Goal: Task Accomplishment & Management: Manage account settings

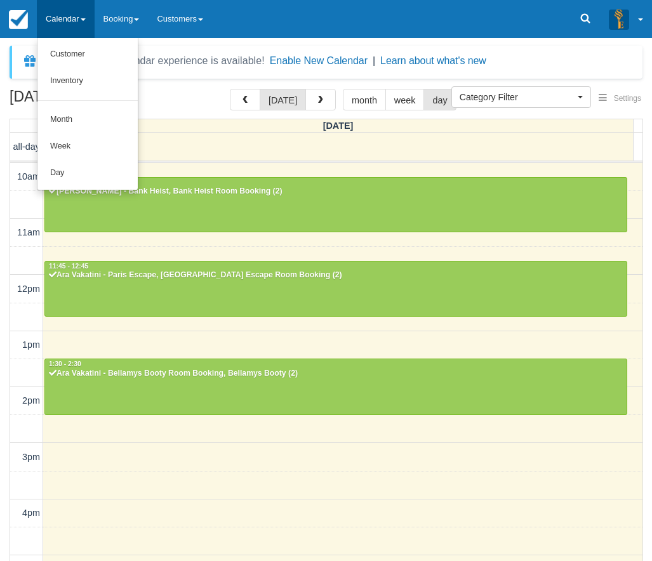
select select
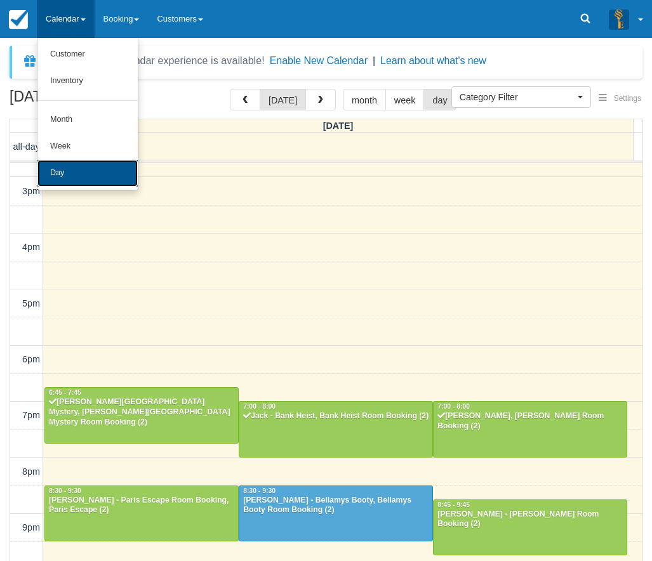
click at [74, 172] on link "Day" at bounding box center [87, 173] width 100 height 27
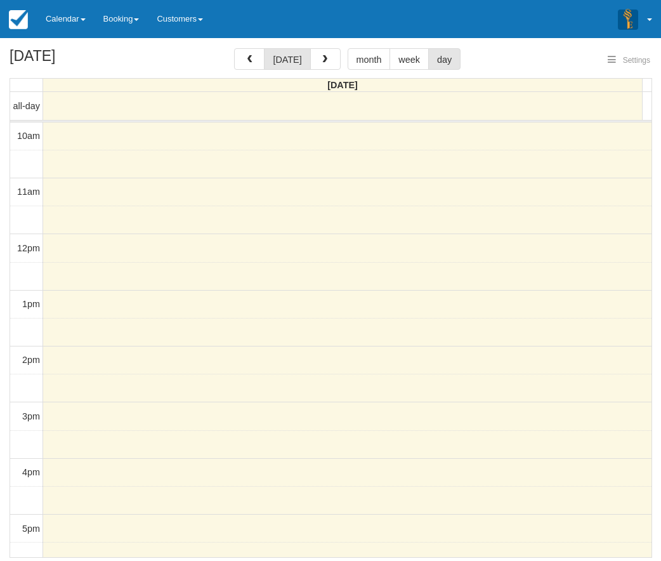
select select
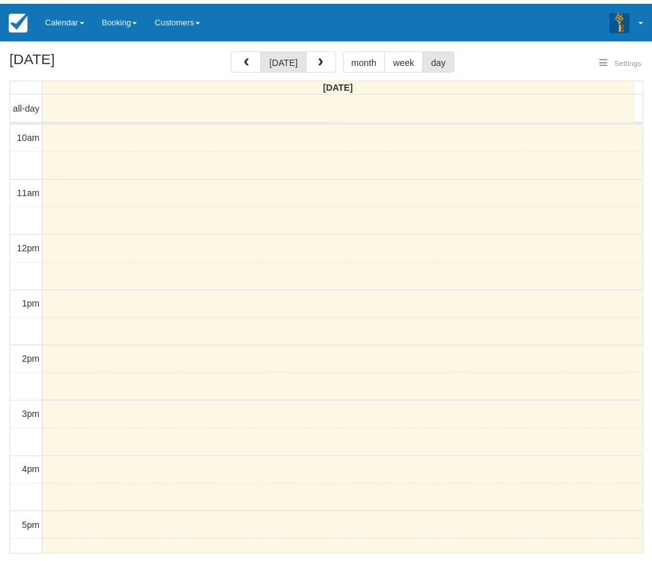
scroll to position [266, 0]
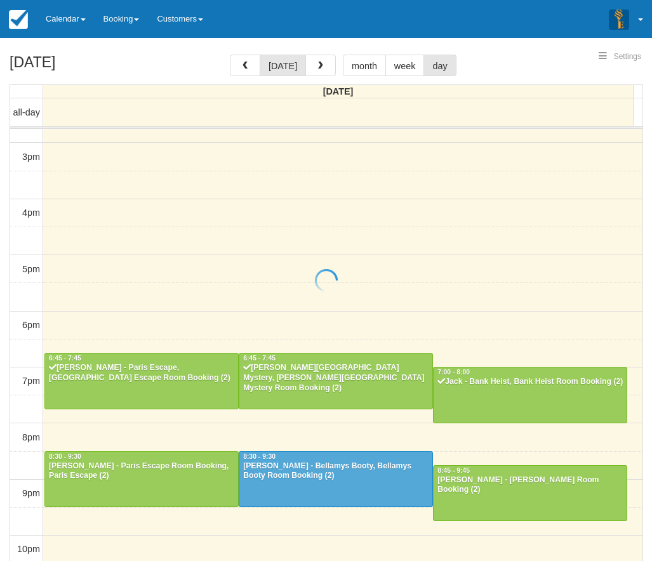
select select
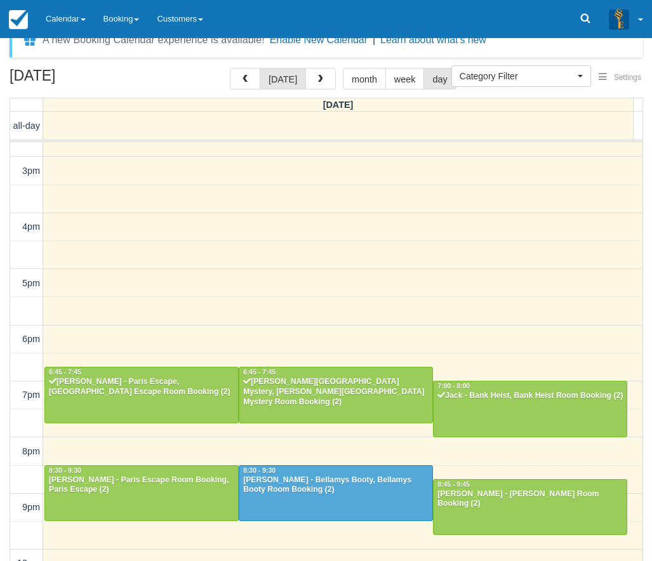
scroll to position [41, 0]
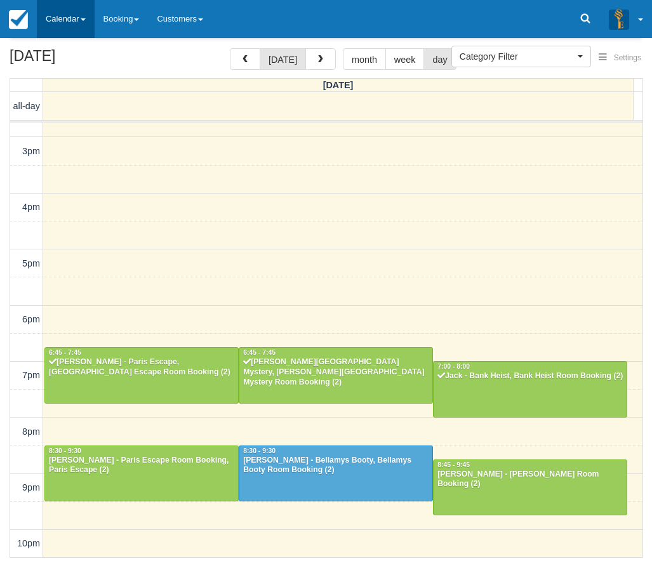
click at [62, 3] on link "Calendar" at bounding box center [66, 19] width 58 height 38
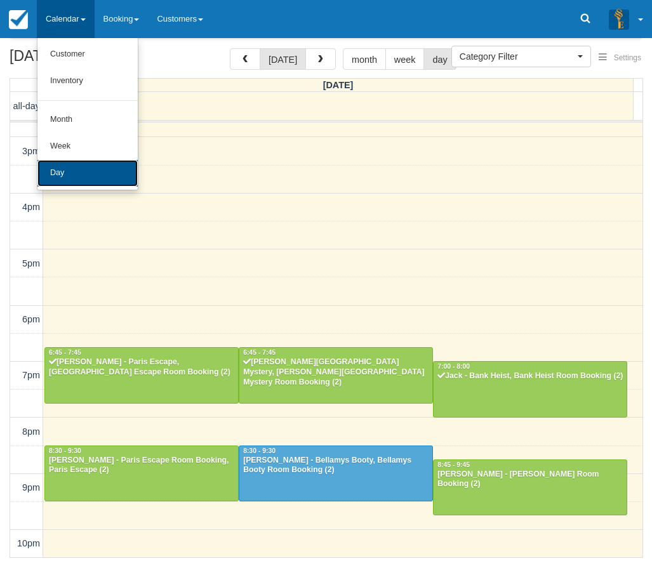
click at [93, 180] on link "Day" at bounding box center [87, 173] width 100 height 27
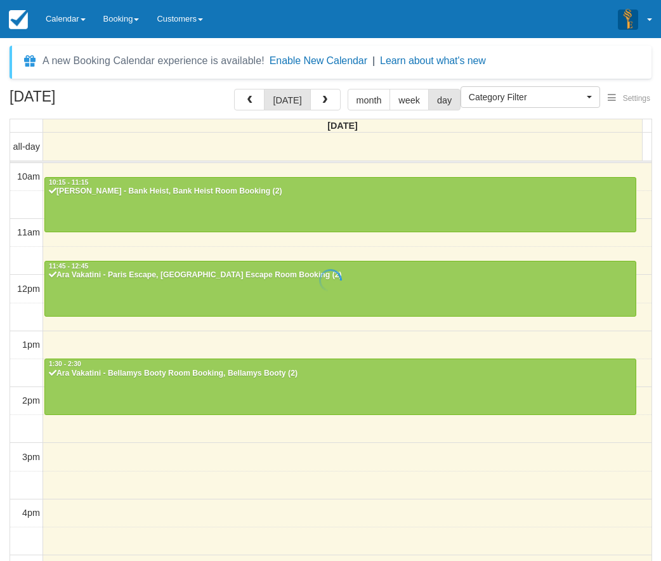
select select
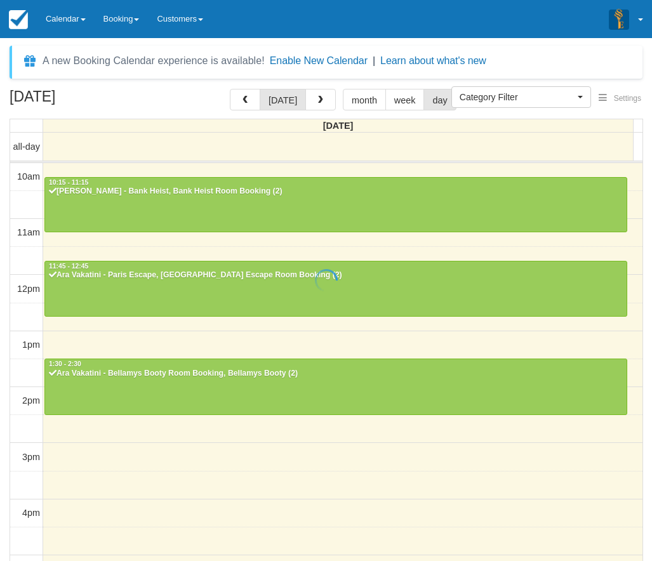
scroll to position [266, 0]
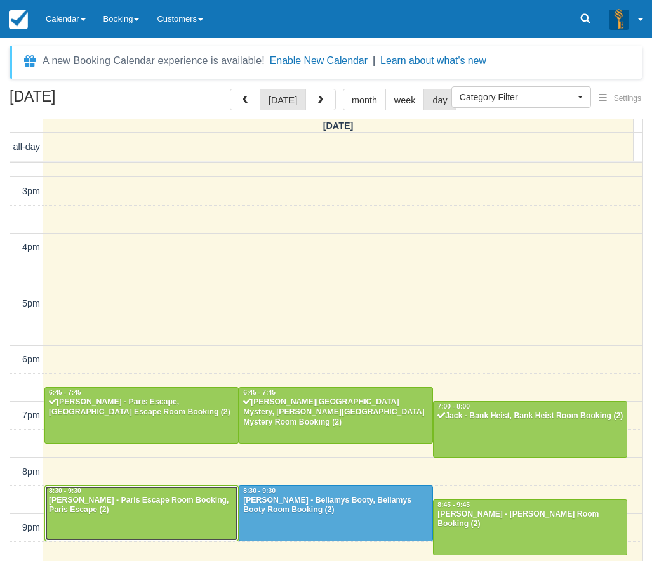
click at [114, 501] on div "Hayden Gillis - Paris Escape Room Booking, Paris Escape (2)" at bounding box center [141, 506] width 187 height 20
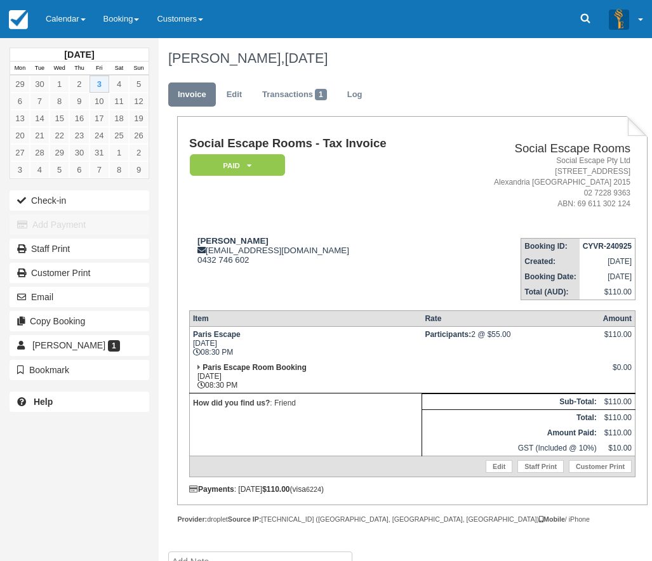
click at [438, 277] on td "Hayden Gillis haydengillis7@gmail.com 0432 746 602" at bounding box center [317, 264] width 256 height 72
click at [103, 201] on button "Check-in" at bounding box center [80, 200] width 140 height 20
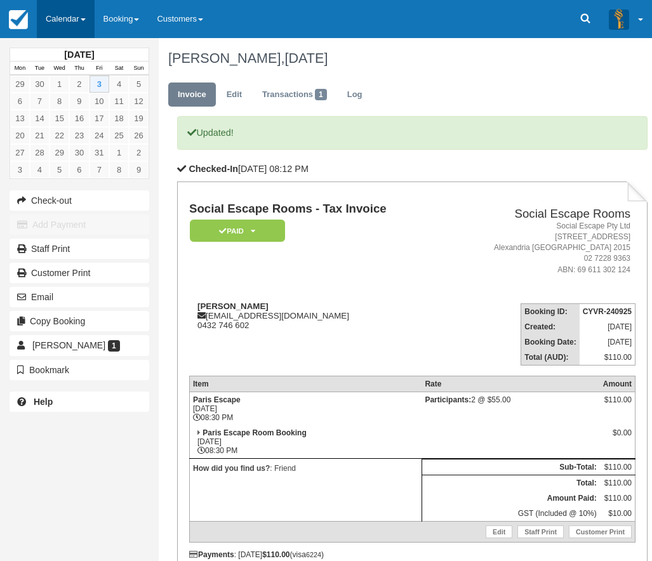
click at [69, 23] on link "Calendar" at bounding box center [66, 19] width 58 height 38
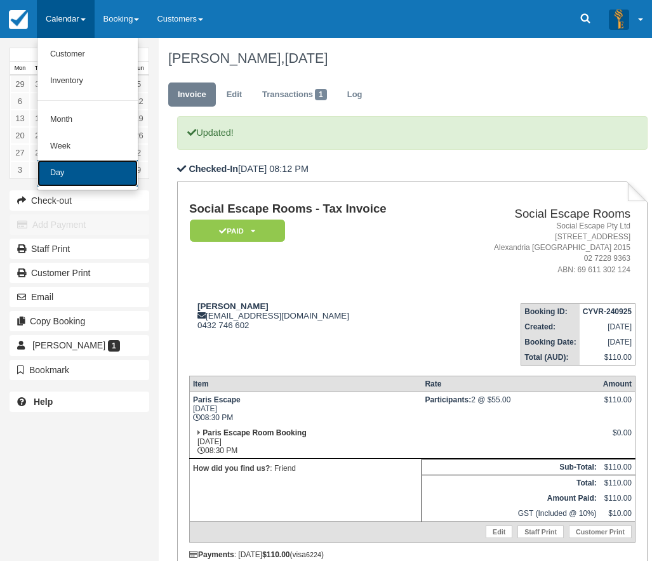
click at [79, 174] on link "Day" at bounding box center [87, 173] width 100 height 27
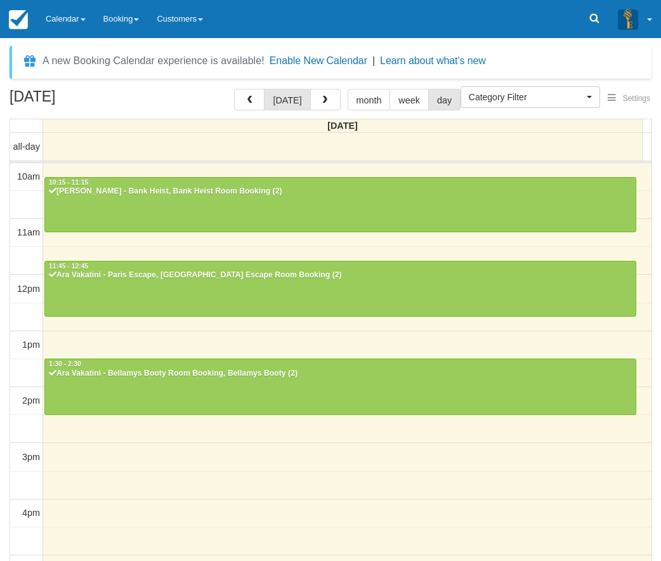
select select
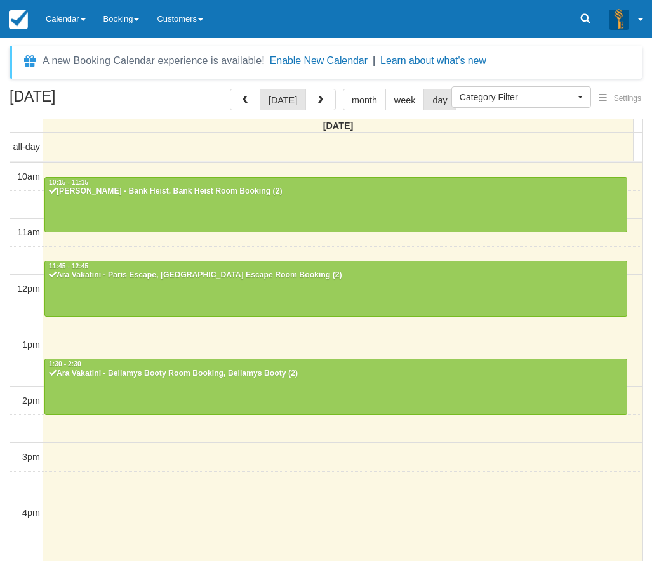
scroll to position [266, 0]
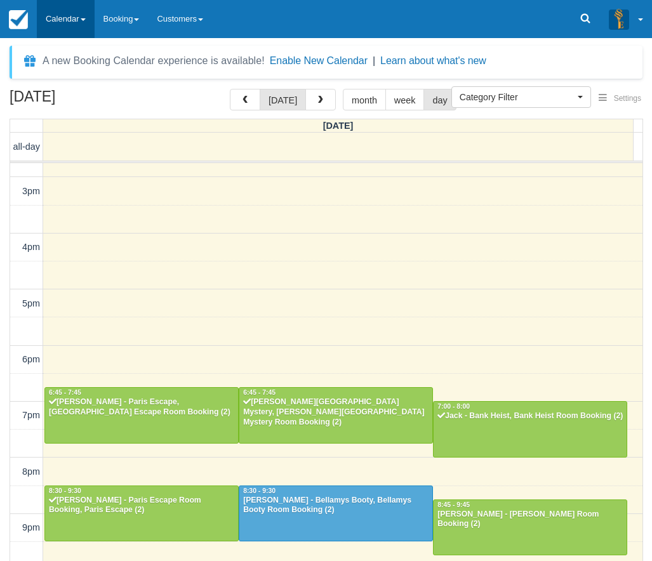
click at [70, 29] on link "Calendar" at bounding box center [66, 19] width 58 height 38
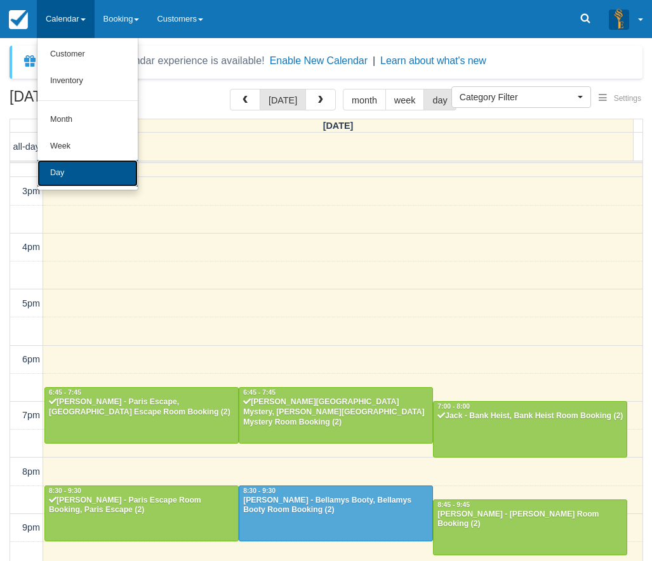
click at [84, 179] on link "Day" at bounding box center [87, 173] width 100 height 27
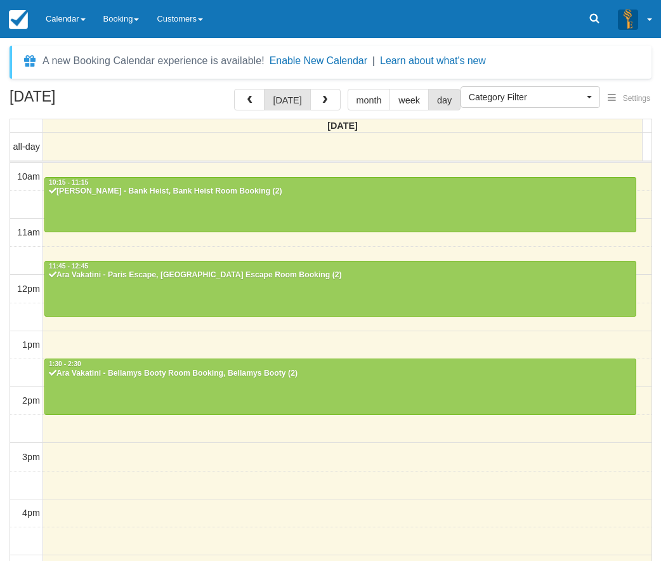
select select
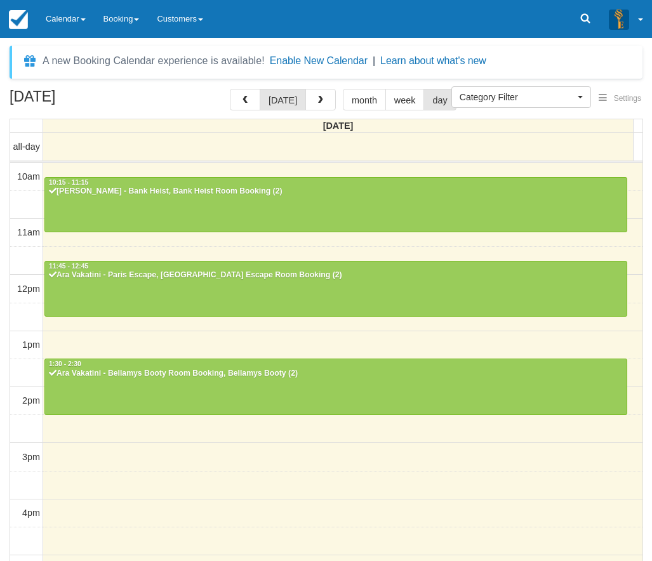
scroll to position [266, 0]
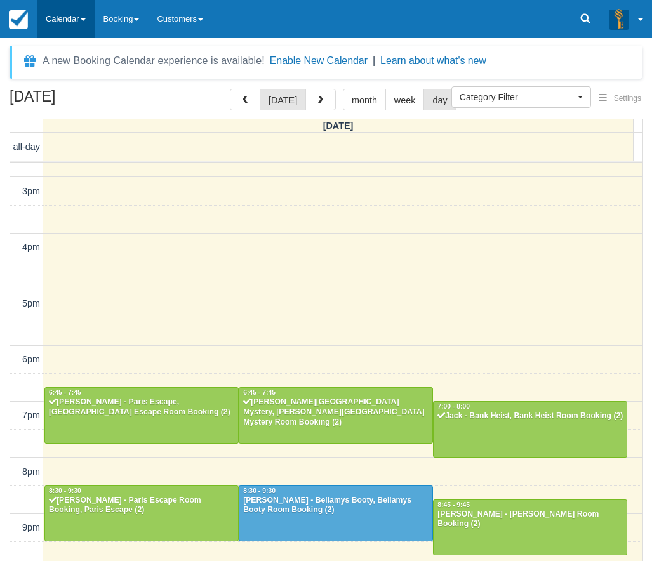
click at [60, 12] on link "Calendar" at bounding box center [66, 19] width 58 height 38
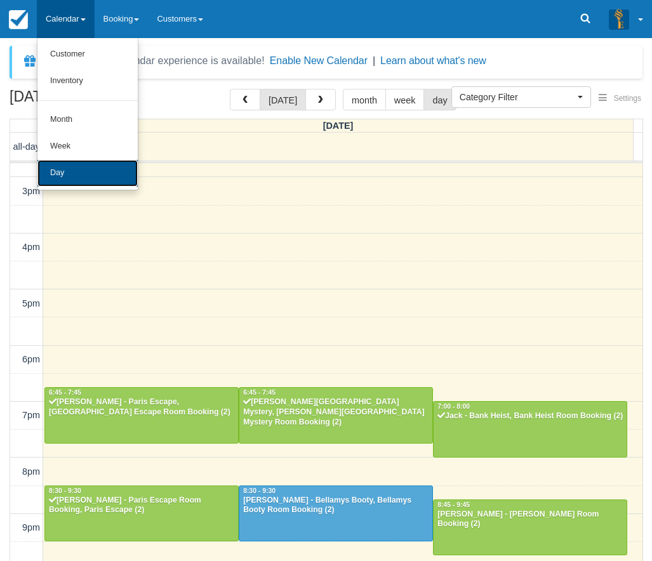
click at [57, 174] on link "Day" at bounding box center [87, 173] width 100 height 27
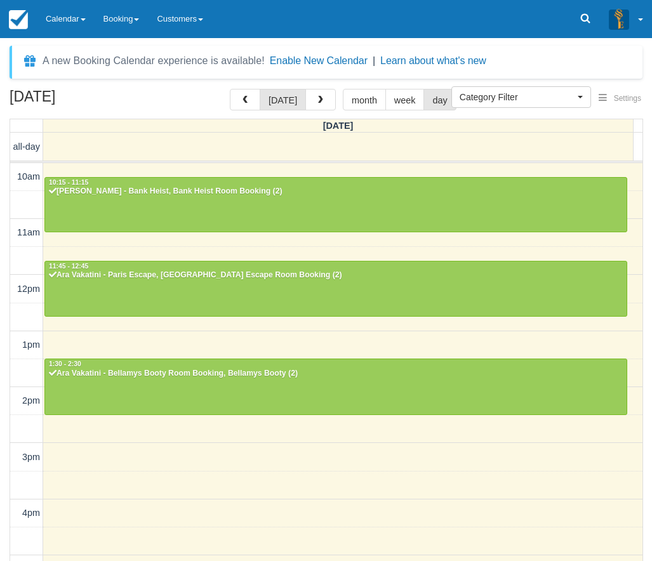
select select
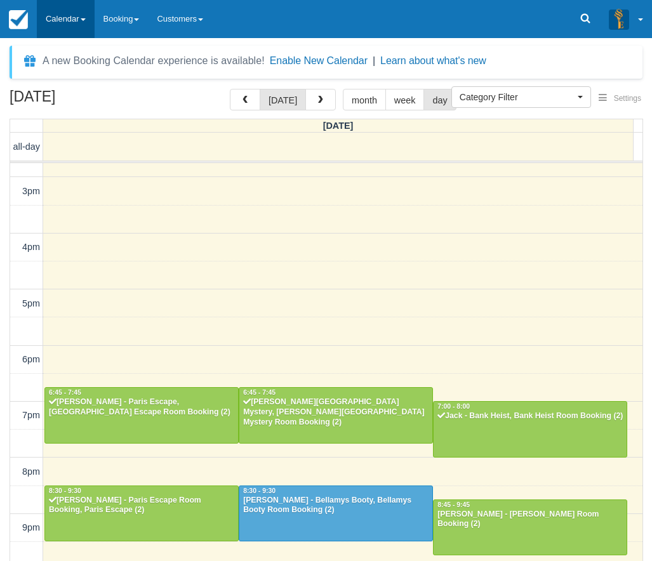
click at [67, 19] on link "Calendar" at bounding box center [66, 19] width 58 height 38
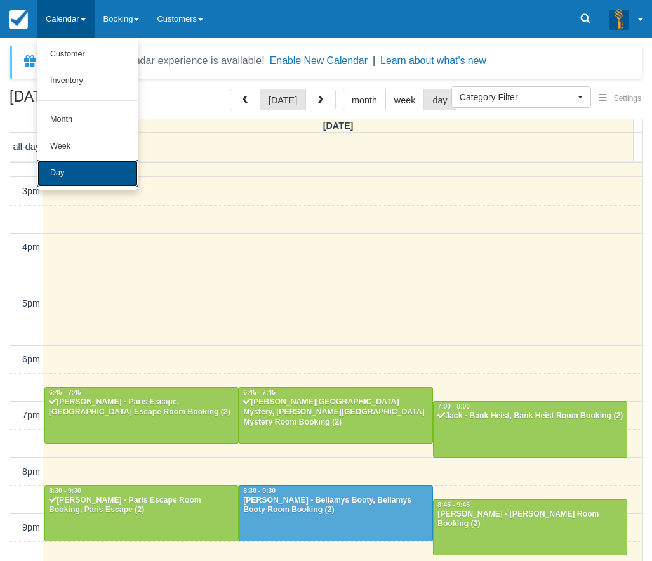
click at [90, 162] on link "Day" at bounding box center [87, 173] width 100 height 27
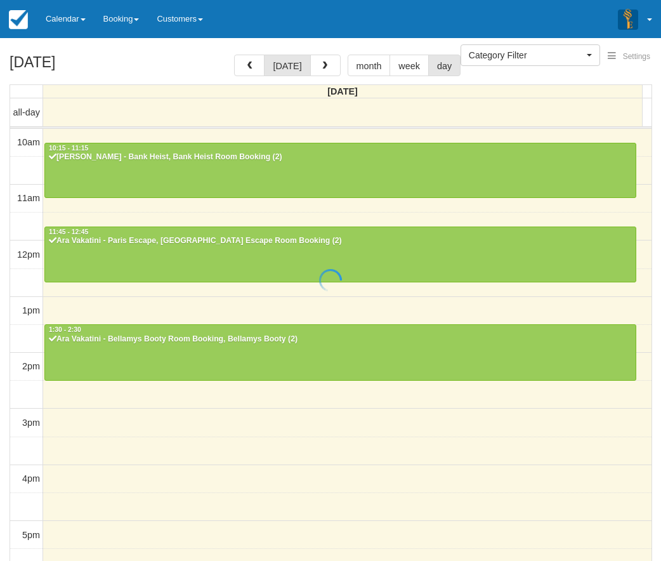
select select
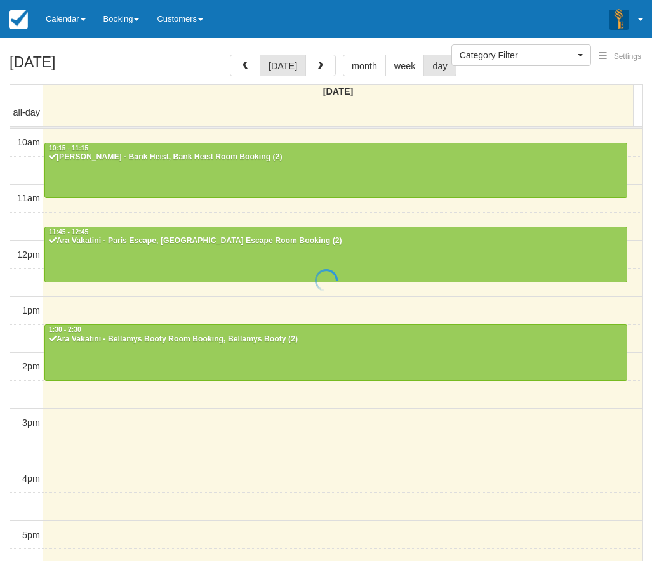
scroll to position [266, 0]
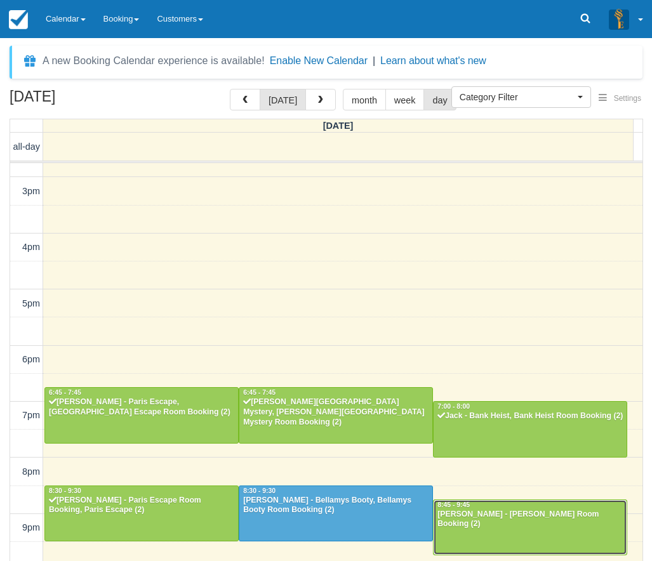
click at [505, 527] on div at bounding box center [529, 527] width 193 height 55
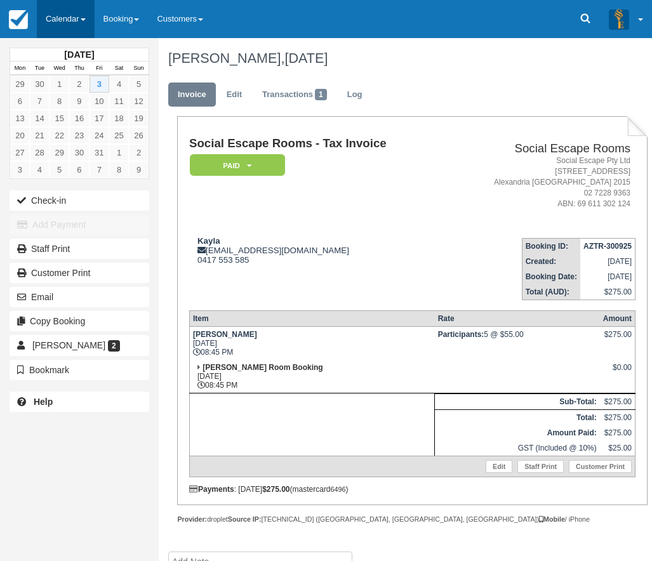
click at [70, 10] on link "Calendar" at bounding box center [66, 19] width 58 height 38
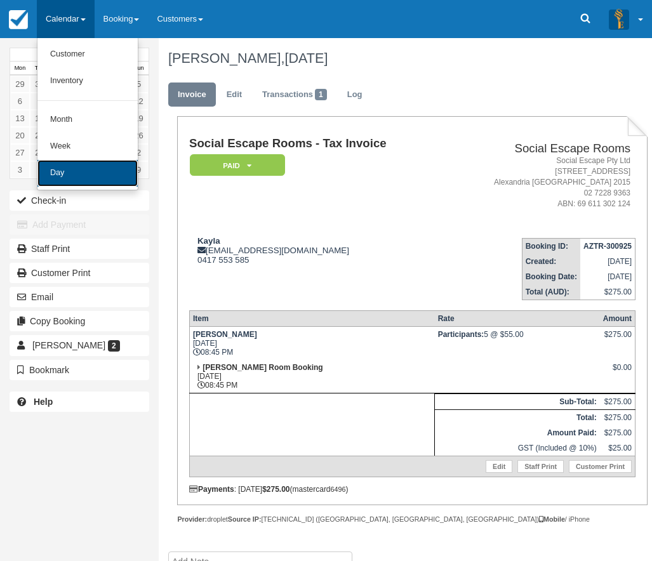
click at [67, 177] on link "Day" at bounding box center [87, 173] width 100 height 27
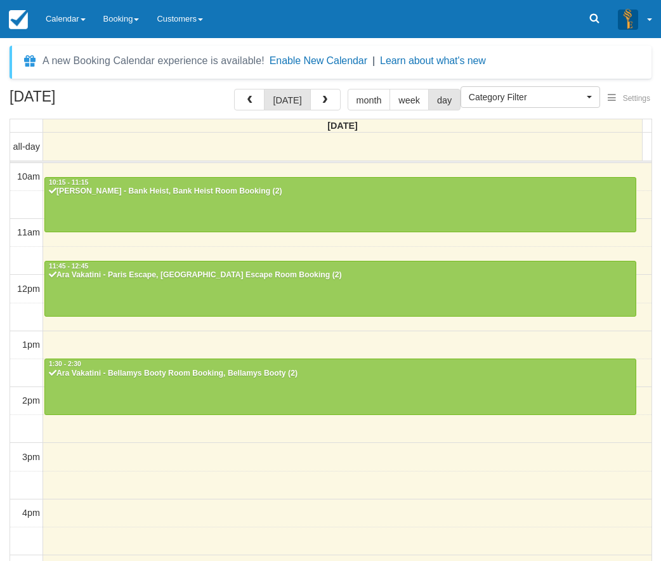
select select
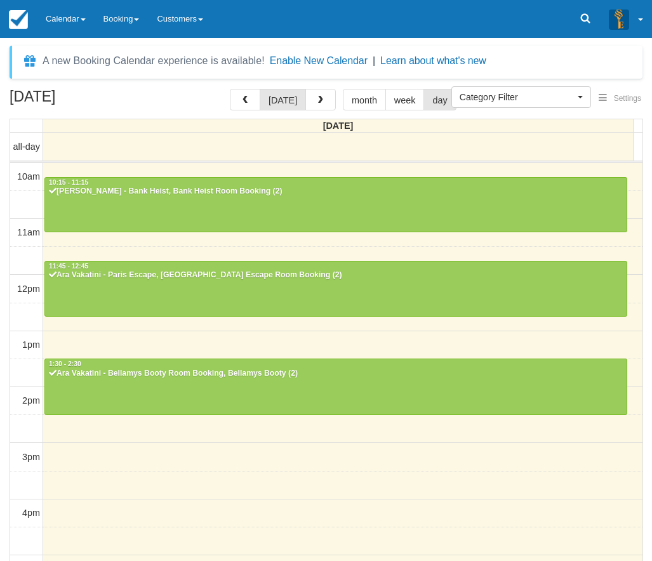
scroll to position [266, 0]
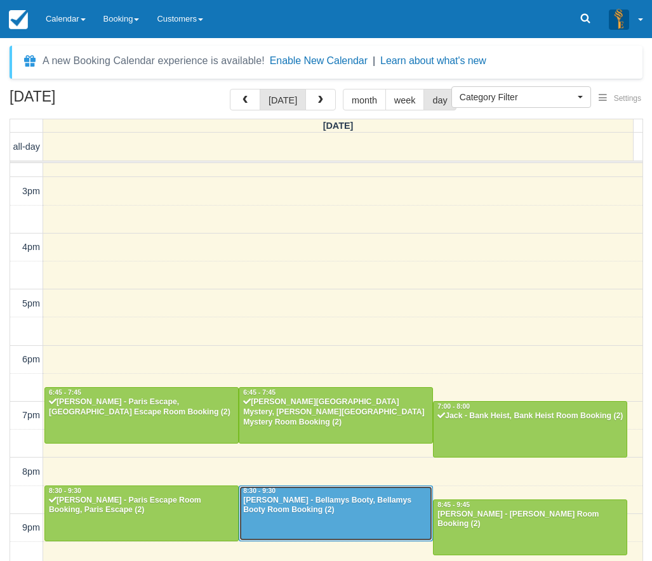
click at [350, 512] on div "[PERSON_NAME] - Bellamys Booty, Bellamys Booty Room Booking (2)" at bounding box center [335, 506] width 187 height 20
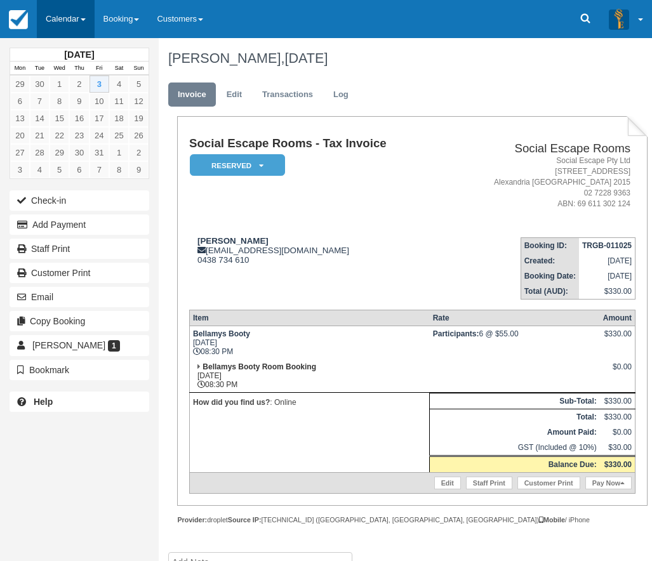
click at [65, 18] on link "Calendar" at bounding box center [66, 19] width 58 height 38
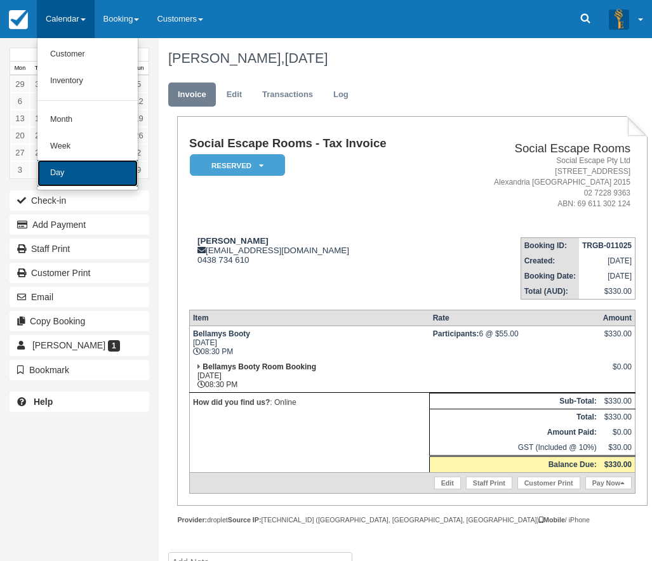
click at [72, 171] on link "Day" at bounding box center [87, 173] width 100 height 27
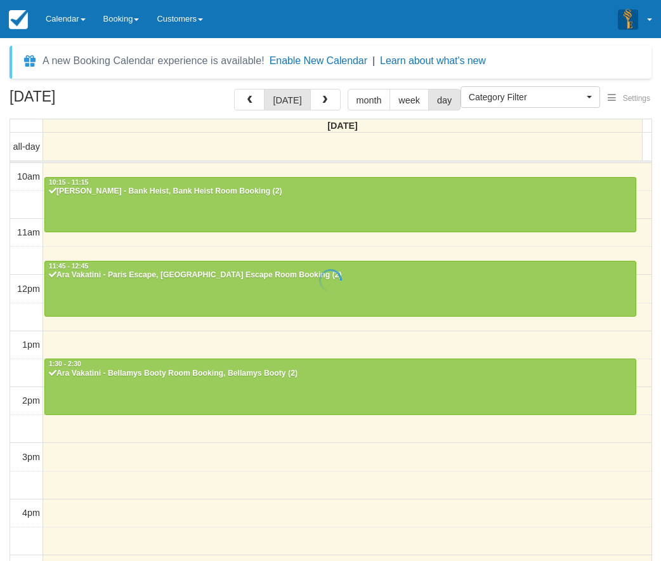
select select
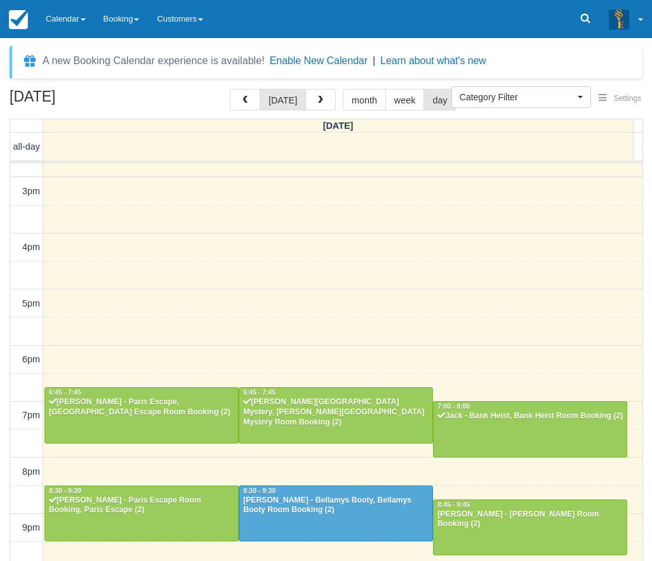
scroll to position [265, 0]
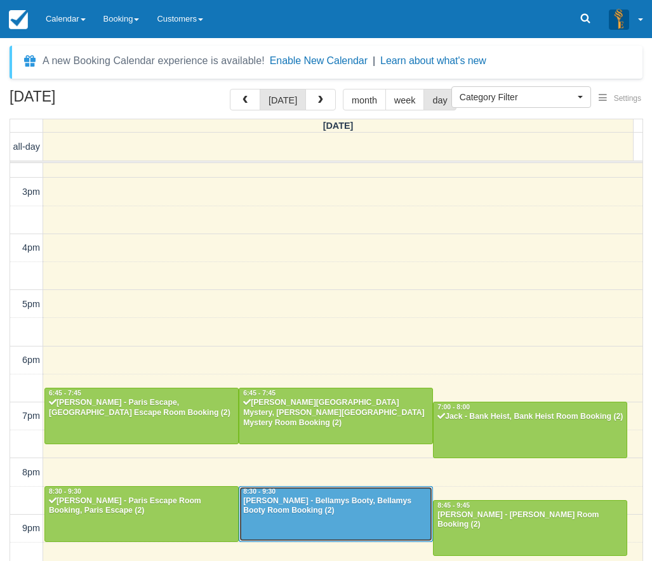
click at [379, 519] on div at bounding box center [335, 514] width 193 height 55
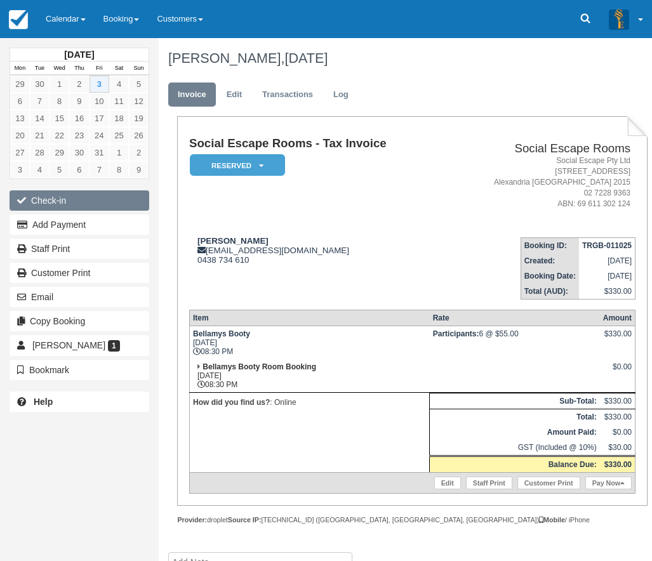
click at [59, 197] on button "Check-in" at bounding box center [80, 200] width 140 height 20
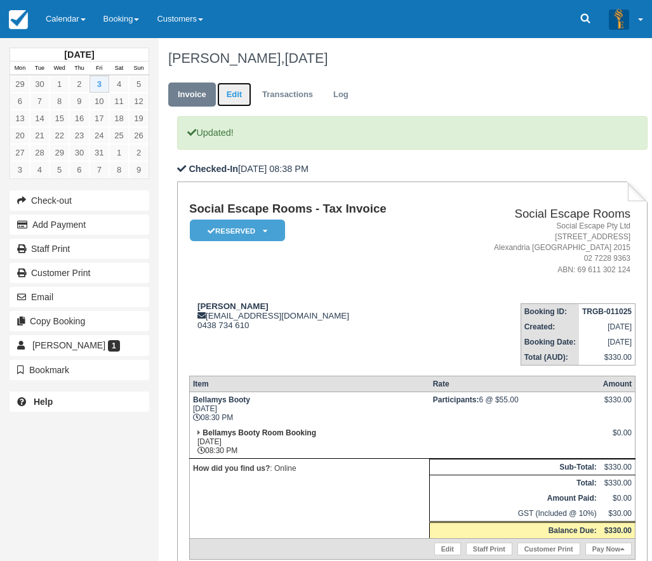
click at [241, 95] on link "Edit" at bounding box center [234, 95] width 34 height 25
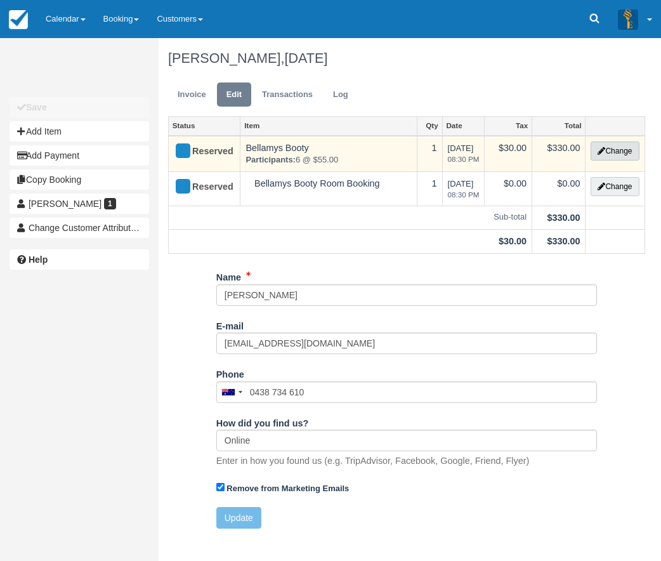
click at [612, 154] on button "Change" at bounding box center [615, 151] width 48 height 19
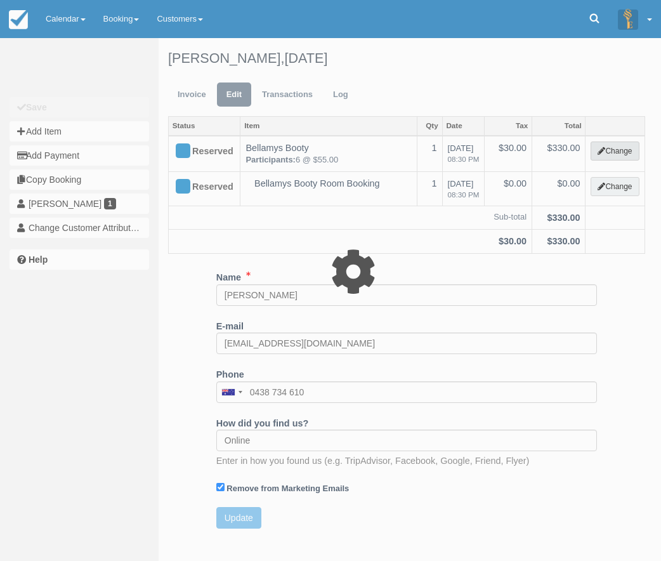
select select "2"
type input "330.00"
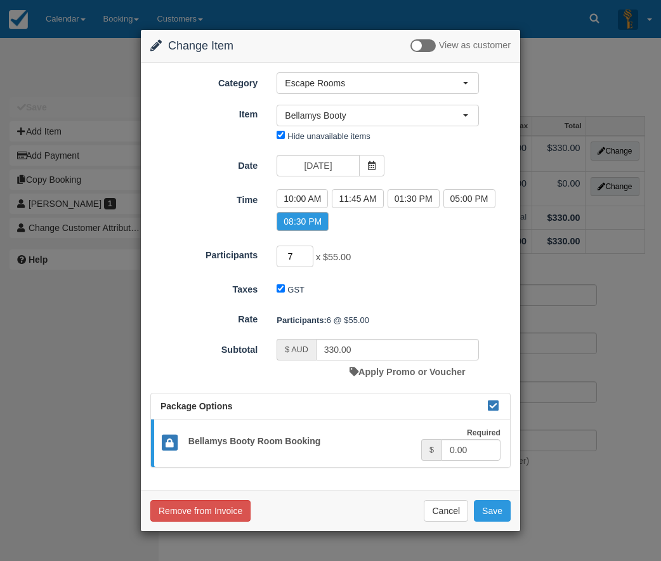
click at [308, 252] on input "7" at bounding box center [295, 257] width 37 height 22
type input "8"
click at [308, 252] on input "8" at bounding box center [295, 257] width 37 height 22
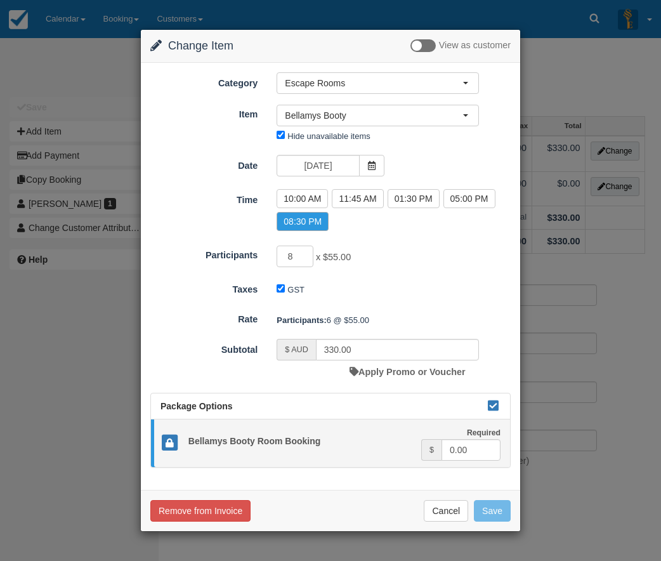
type input "440.00"
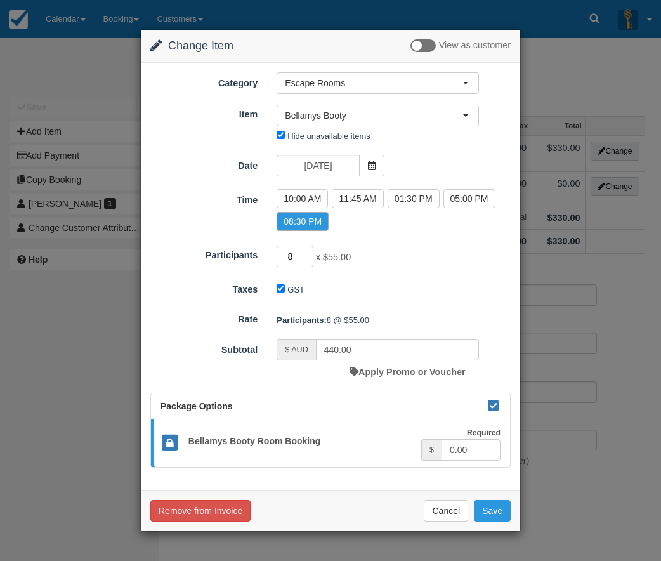
click at [307, 253] on input "8" at bounding box center [295, 257] width 37 height 22
click at [497, 510] on button "Save" at bounding box center [492, 511] width 37 height 22
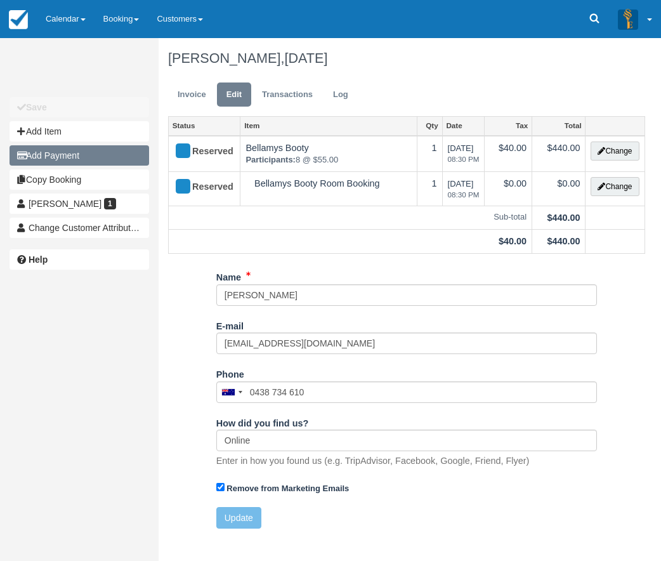
click at [53, 155] on button "Add Payment" at bounding box center [80, 155] width 140 height 20
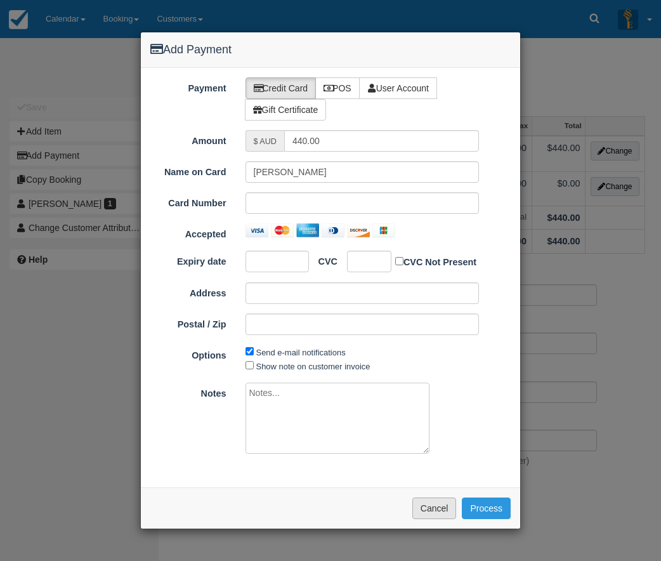
click at [424, 510] on button "Cancel" at bounding box center [435, 509] width 44 height 22
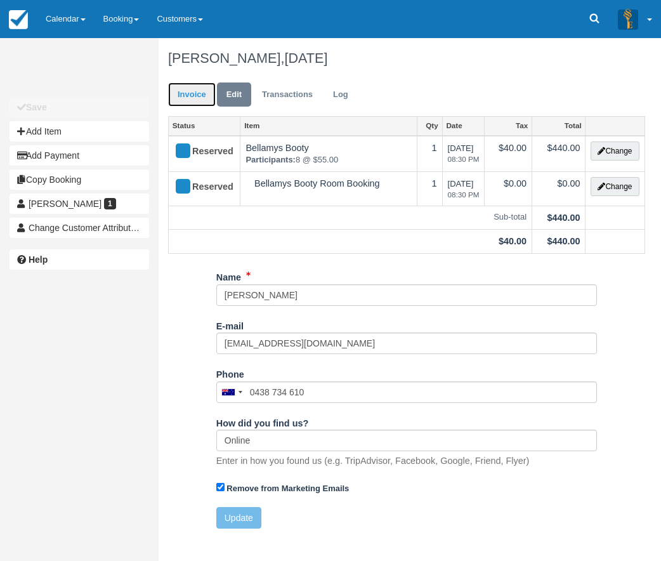
click at [180, 94] on link "Invoice" at bounding box center [192, 95] width 48 height 25
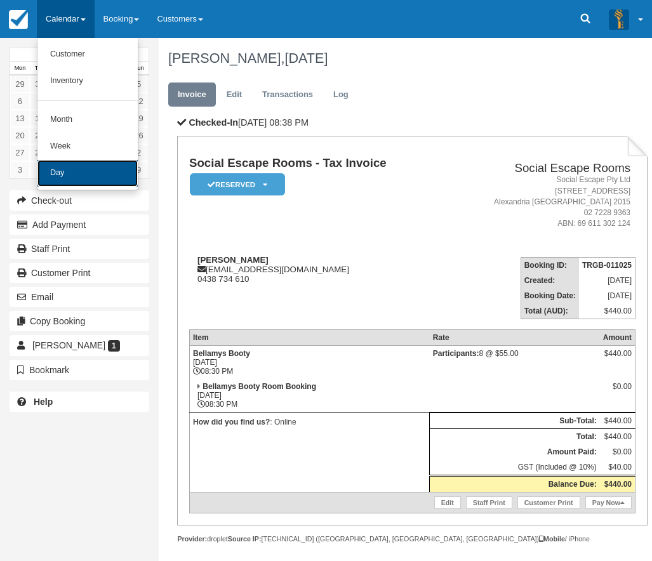
click at [67, 169] on link "Day" at bounding box center [87, 173] width 100 height 27
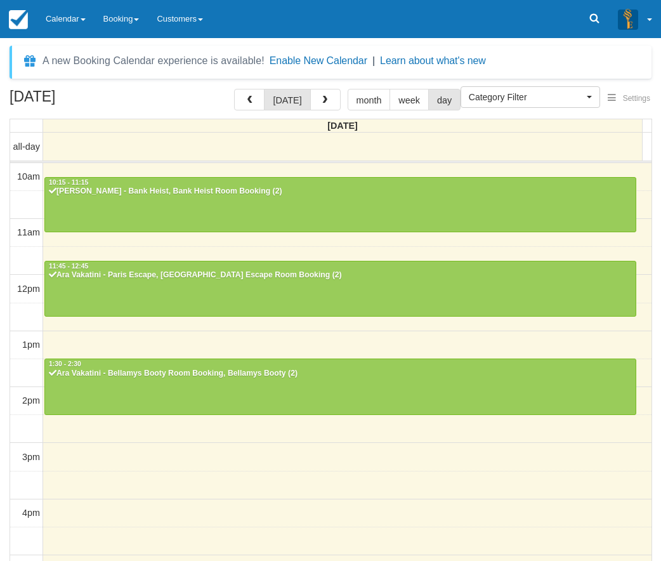
select select
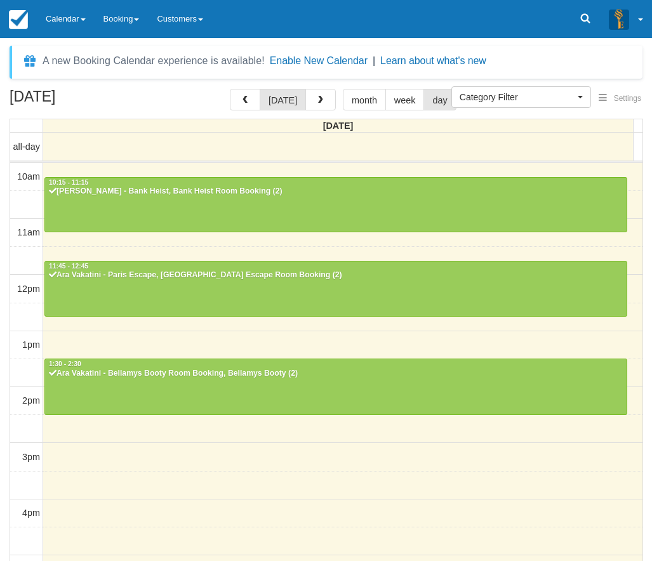
scroll to position [266, 0]
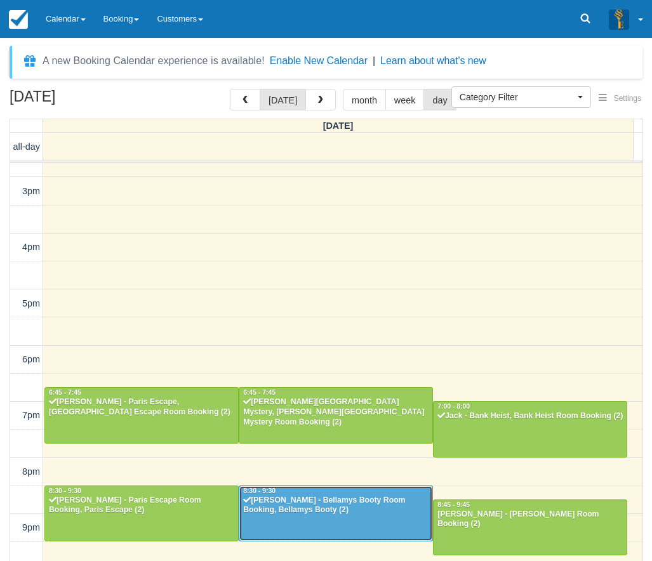
click at [335, 512] on div "[PERSON_NAME] - Bellamys Booty Room Booking, Bellamys Booty (2)" at bounding box center [335, 506] width 187 height 20
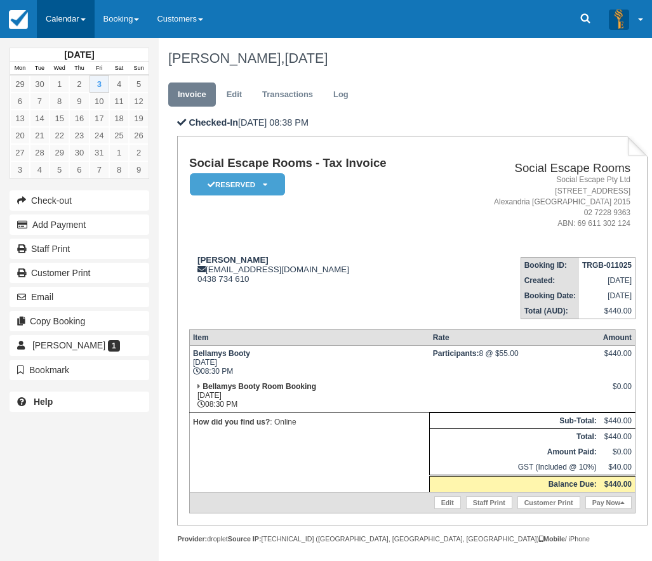
click at [71, 15] on link "Calendar" at bounding box center [66, 19] width 58 height 38
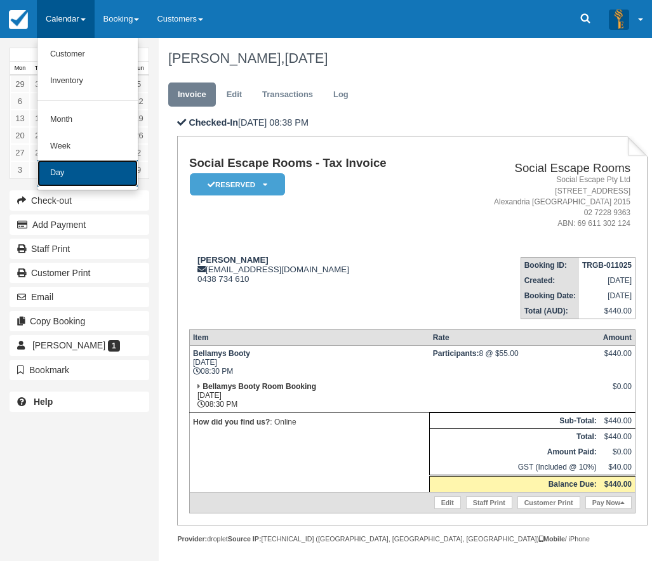
click at [62, 174] on link "Day" at bounding box center [87, 173] width 100 height 27
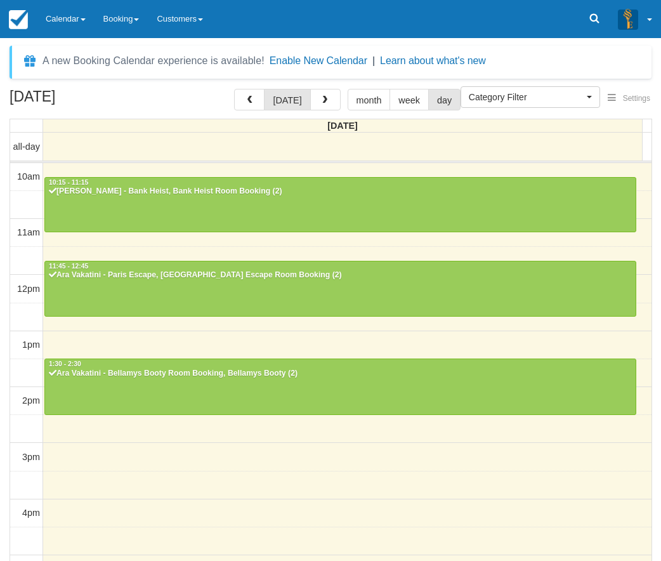
select select
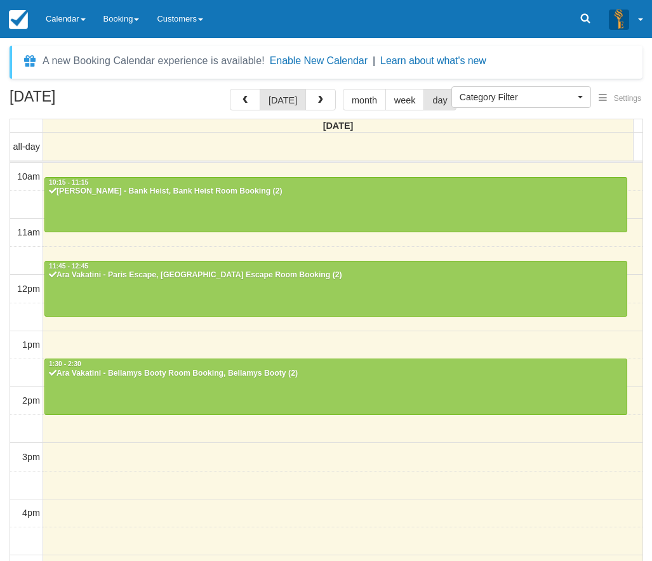
scroll to position [266, 0]
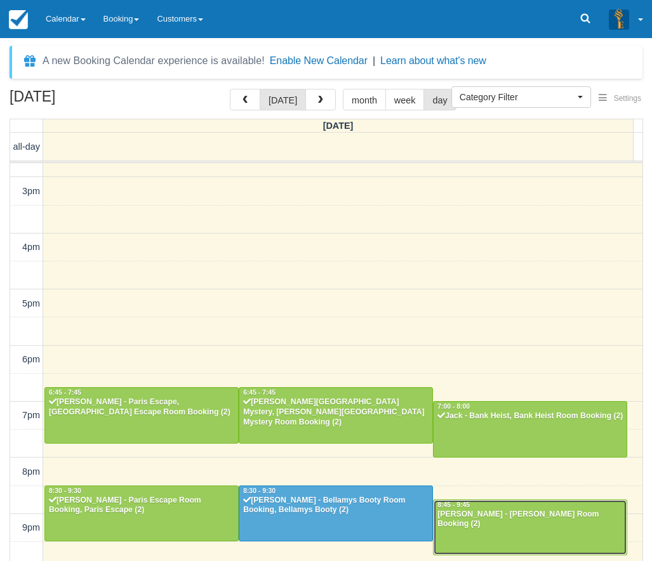
click at [563, 510] on div "[PERSON_NAME] - [PERSON_NAME] Room Booking (2)" at bounding box center [530, 520] width 187 height 20
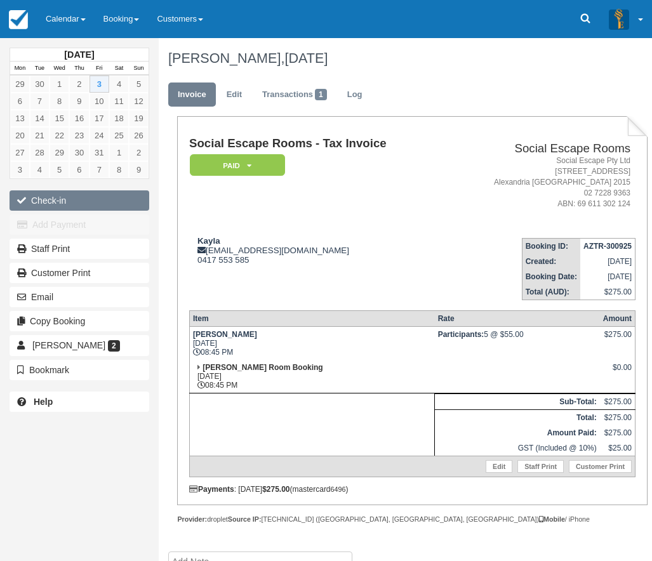
click at [62, 200] on button "Check-in" at bounding box center [80, 200] width 140 height 20
